Goal: Task Accomplishment & Management: Use online tool/utility

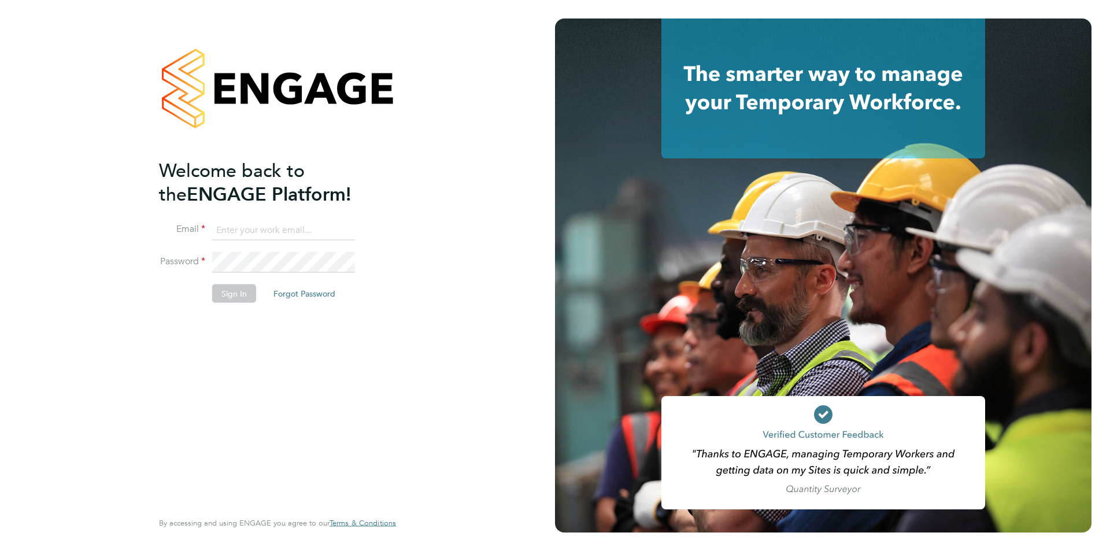
click at [257, 231] on input at bounding box center [283, 230] width 143 height 21
type input "[PERSON_NAME][EMAIL_ADDRESS][PERSON_NAME][DOMAIN_NAME]"
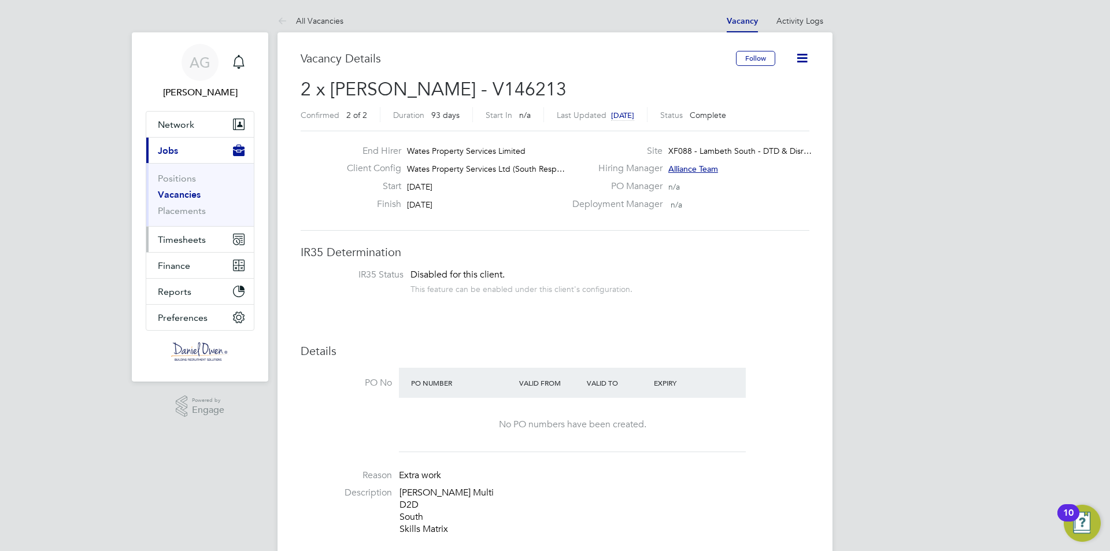
click at [201, 248] on button "Timesheets" at bounding box center [200, 239] width 108 height 25
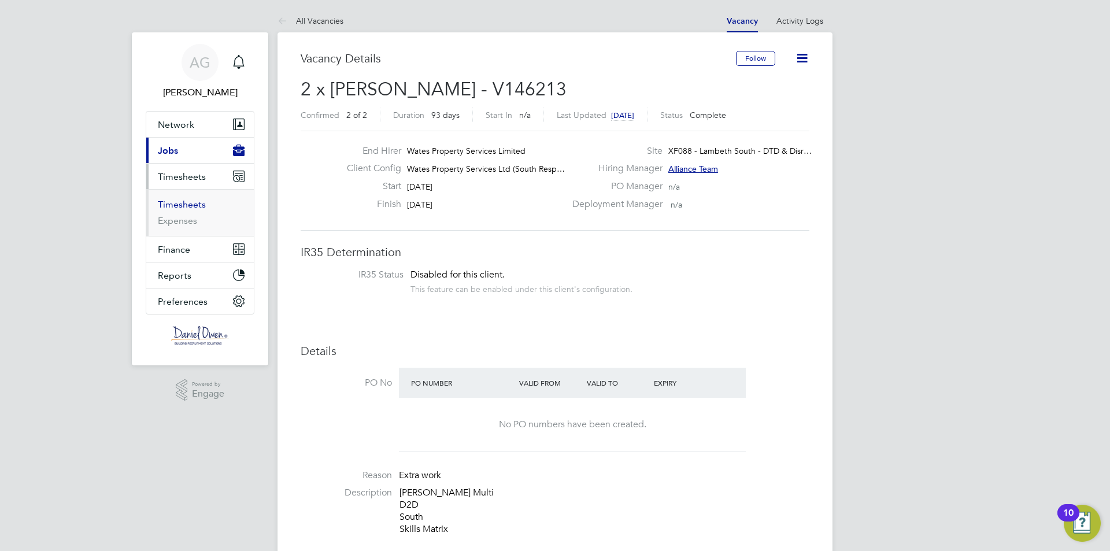
click at [183, 205] on link "Timesheets" at bounding box center [182, 204] width 48 height 11
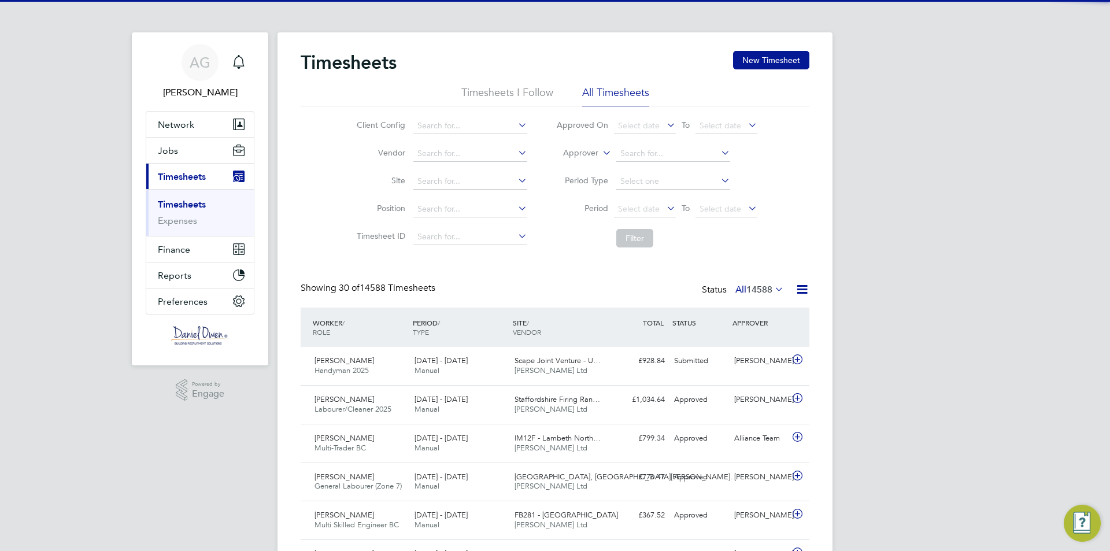
scroll to position [6, 6]
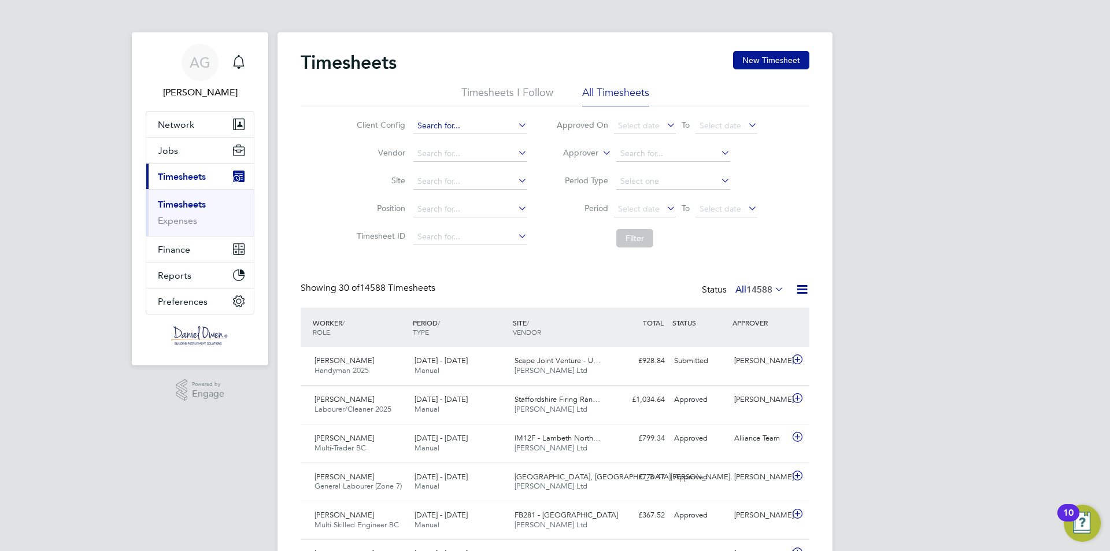
click at [426, 128] on input at bounding box center [470, 126] width 114 height 16
click at [486, 228] on li "Wates Property Services Ltd (South Responsive Maintenance)" at bounding box center [529, 236] width 234 height 16
type input "Wates Property Services Ltd (South Responsive Maintenance)"
click at [634, 235] on button "Filter" at bounding box center [634, 238] width 37 height 19
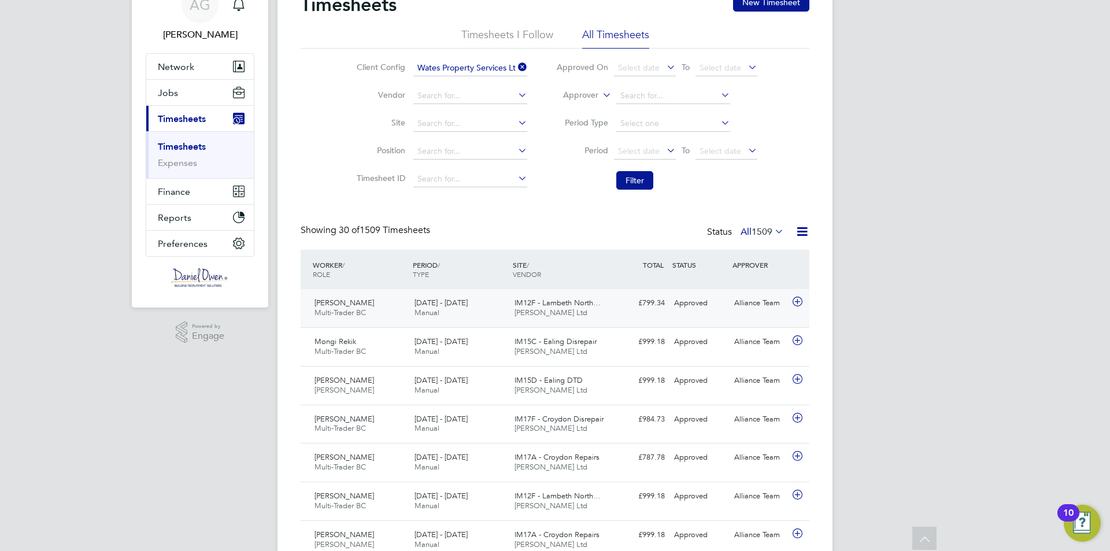
click at [466, 300] on span "20 - 26 Sep 2025" at bounding box center [441, 303] width 53 height 10
